Goal: Task Accomplishment & Management: Manage account settings

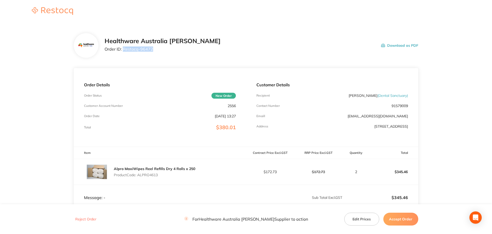
drag, startPoint x: 157, startPoint y: 52, endPoint x: 123, endPoint y: 56, distance: 33.4
click at [123, 56] on div "Healthware Australia [PERSON_NAME] Order ID: Restocq- 96472 Download as PDF" at bounding box center [246, 45] width 345 height 25
copy p "Restocq- 96472"
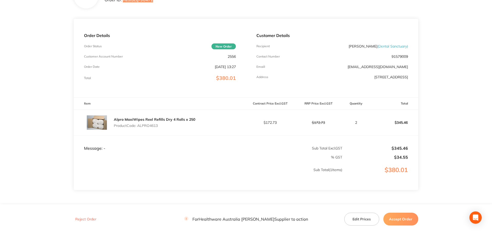
scroll to position [51, 0]
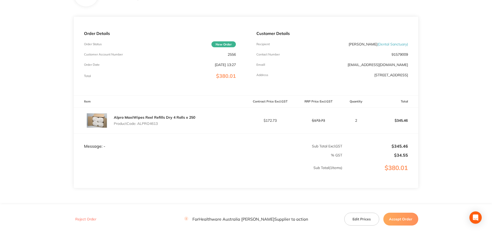
click at [156, 124] on p "Product Code: ALPRO4613" at bounding box center [154, 124] width 81 height 4
copy p "ALPRO4613"
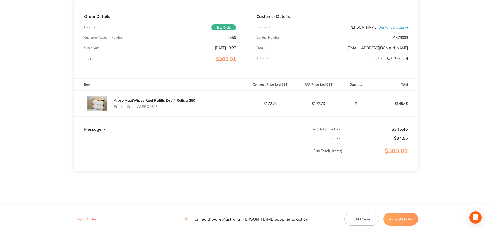
scroll to position [76, 0]
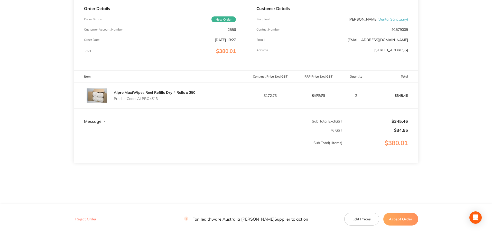
click at [398, 222] on button "Accept Order" at bounding box center [401, 219] width 35 height 13
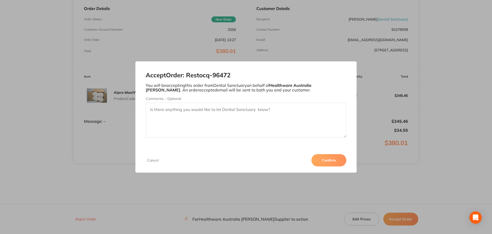
click at [329, 162] on button "Confirm" at bounding box center [329, 160] width 35 height 12
